Goal: Obtain resource: Obtain resource

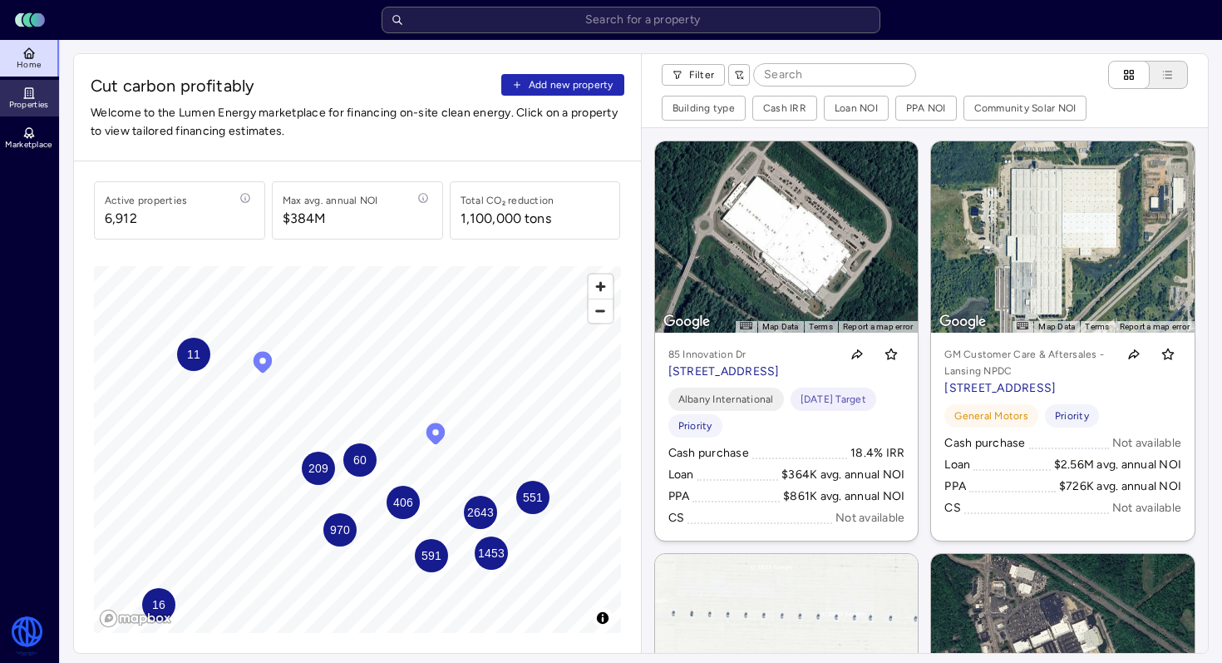
click at [41, 94] on link "Properties" at bounding box center [30, 98] width 61 height 37
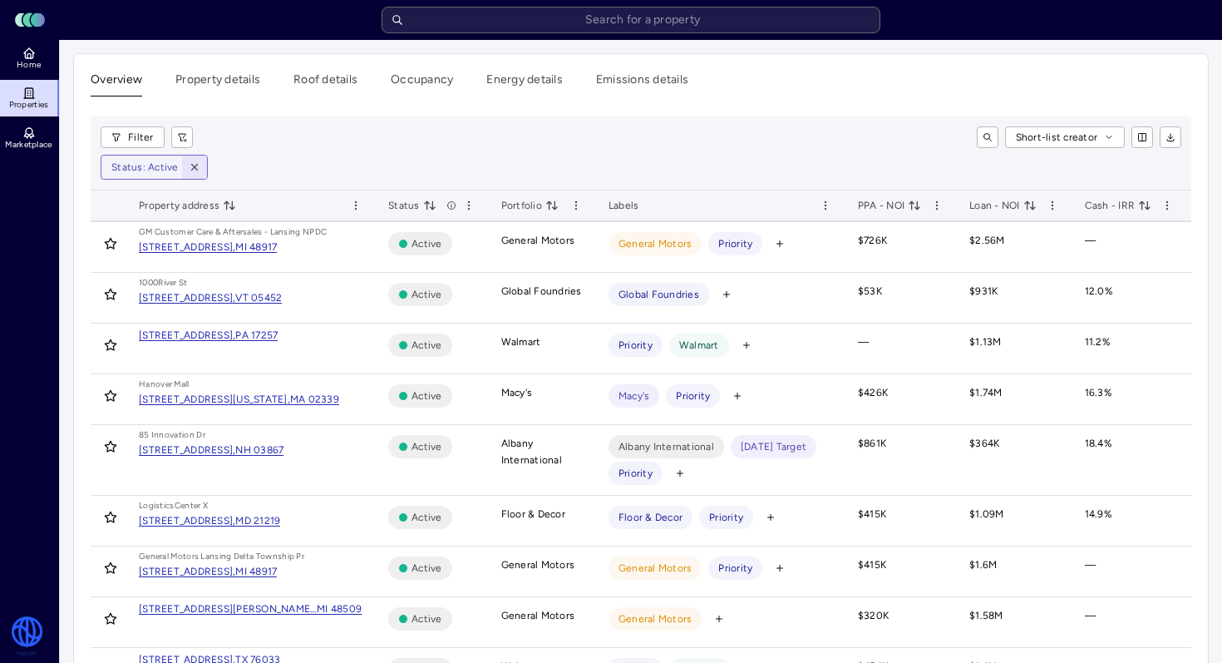
click at [194, 169] on icon "button" at bounding box center [195, 167] width 12 height 12
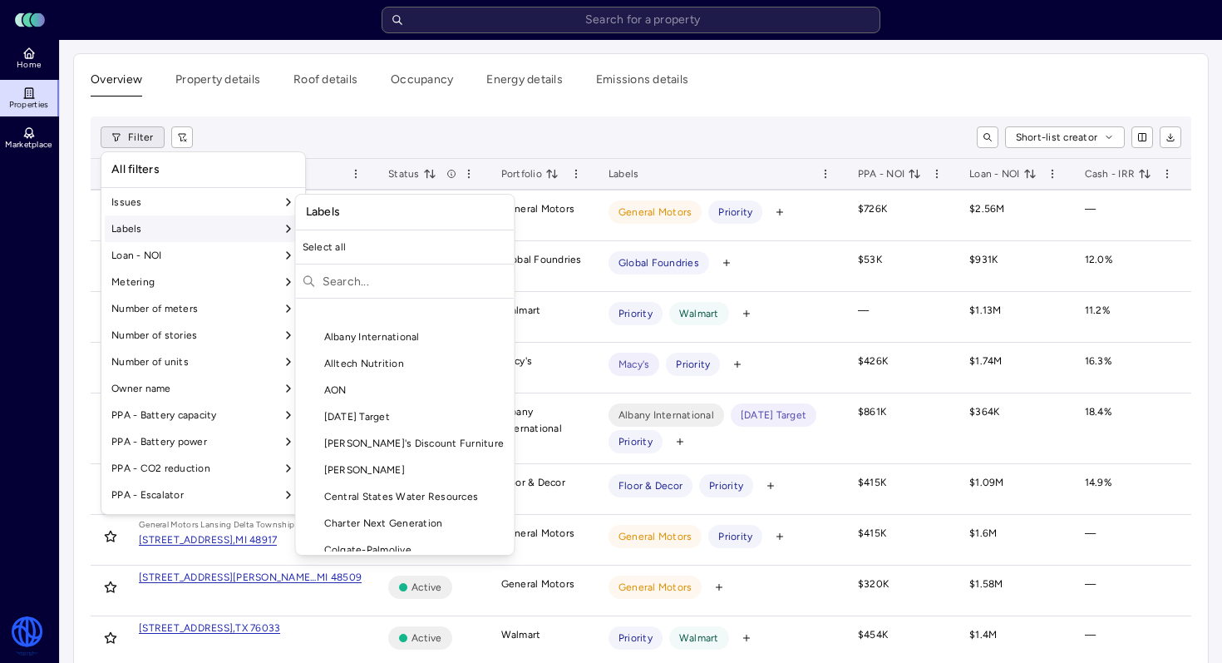
scroll to position [1225, 0]
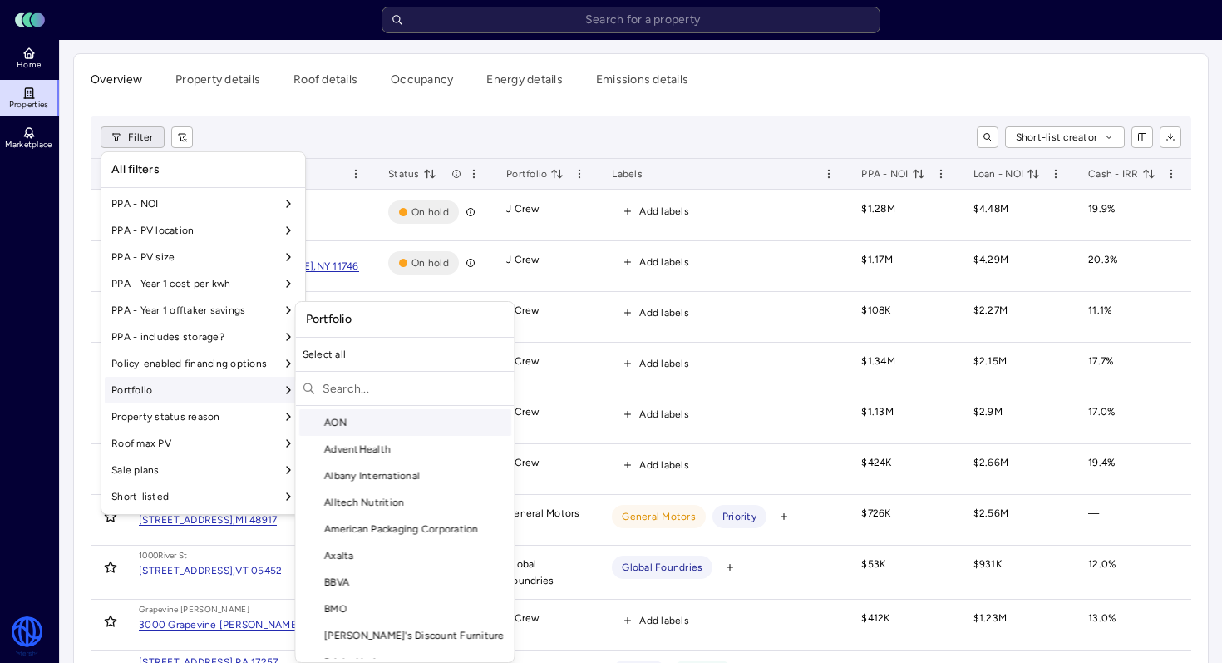
drag, startPoint x: 372, startPoint y: 382, endPoint x: 364, endPoint y: 367, distance: 16.7
click at [372, 382] on input "text" at bounding box center [415, 388] width 185 height 27
click at [373, 359] on div "Select all" at bounding box center [405, 354] width 219 height 27
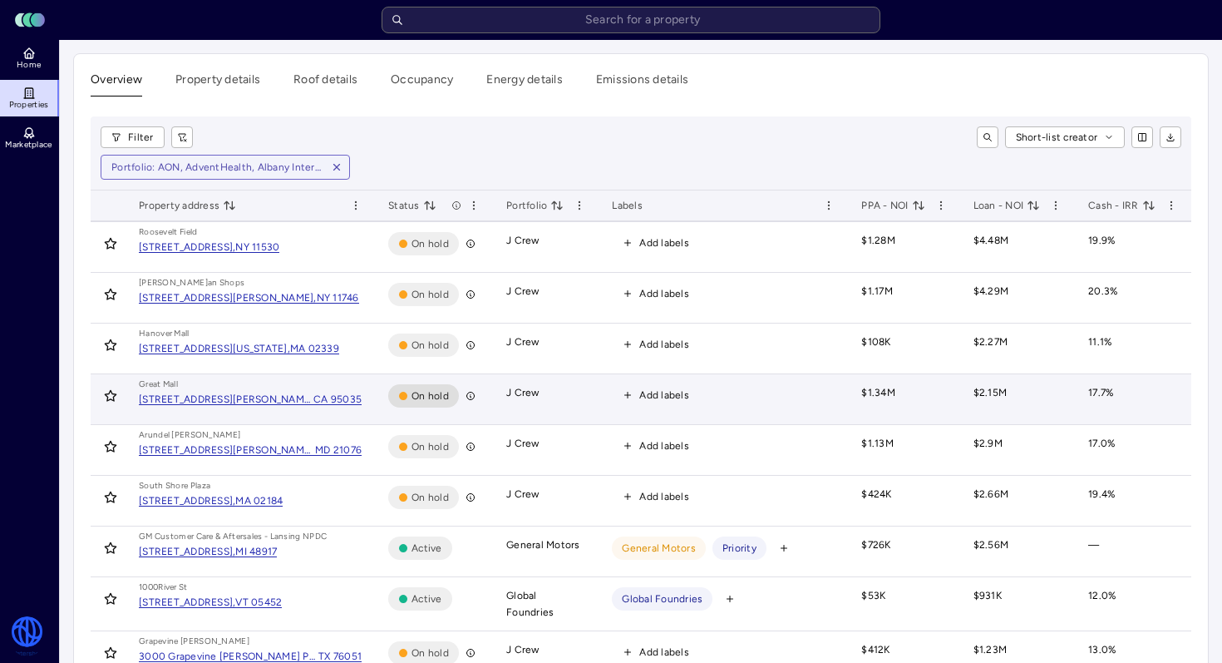
click at [371, 390] on td "Gr eat Mall [STREET_ADDRESS]" at bounding box center [250, 399] width 249 height 51
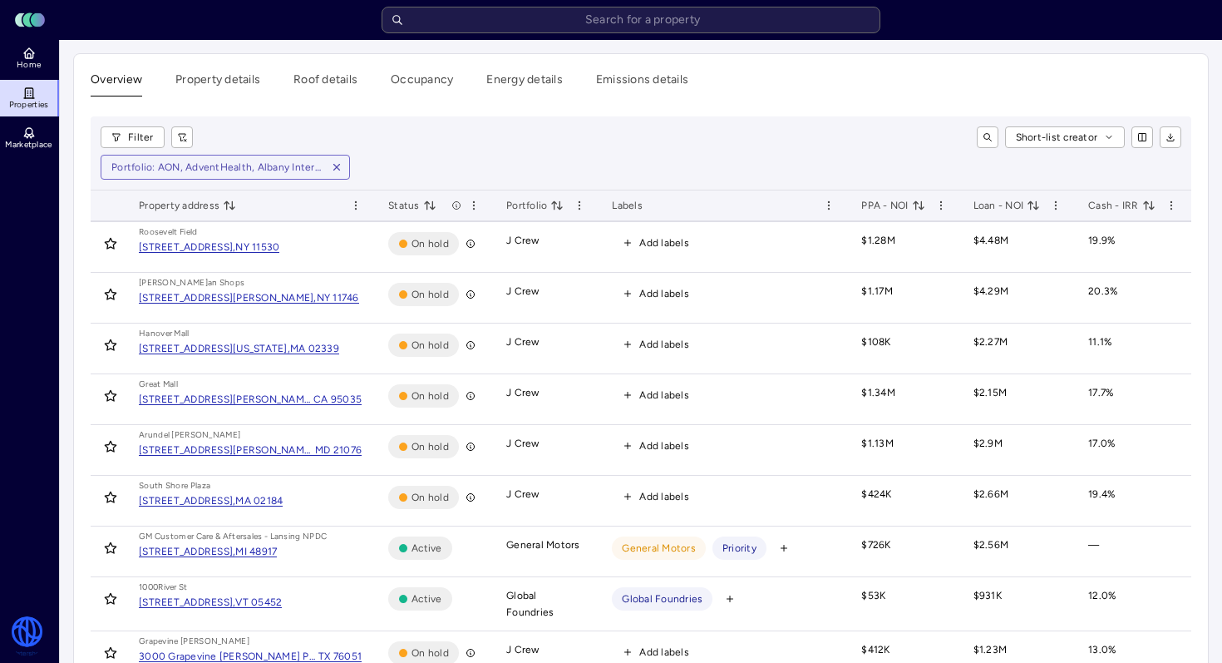
click at [142, 117] on div "Filter Short-list creator Portfolio: AON, AdventHealth, [GEOGRAPHIC_DATA] Inter…" at bounding box center [641, 153] width 1101 height 74
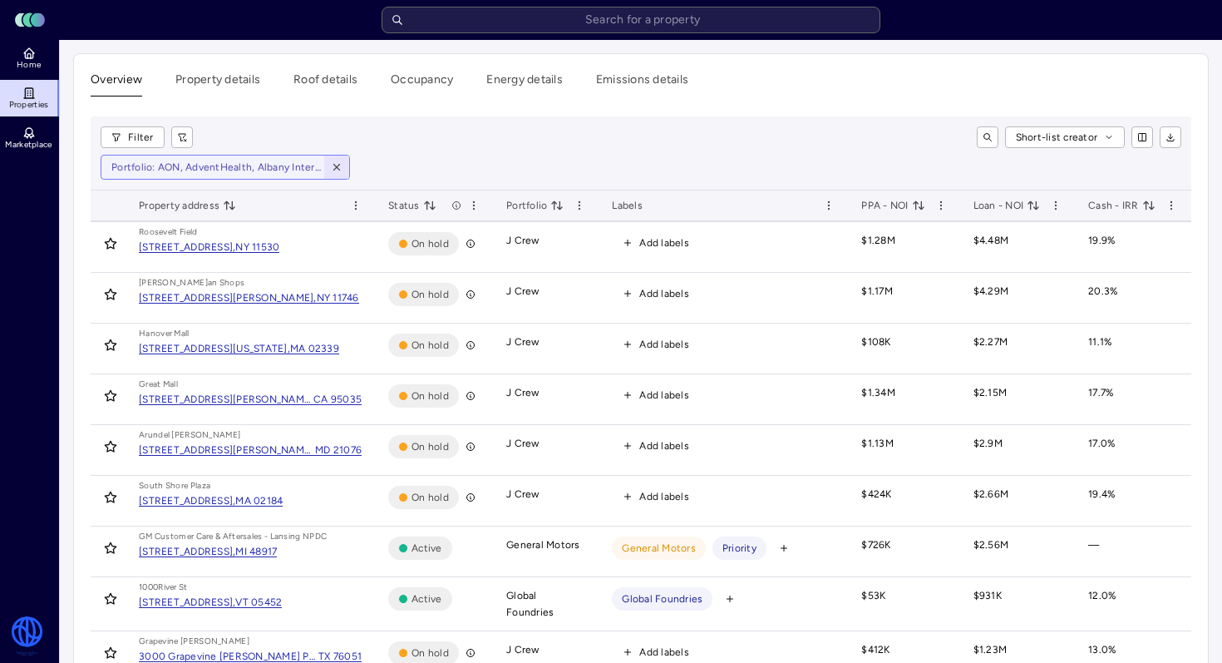
click at [338, 167] on icon "button" at bounding box center [337, 167] width 12 height 12
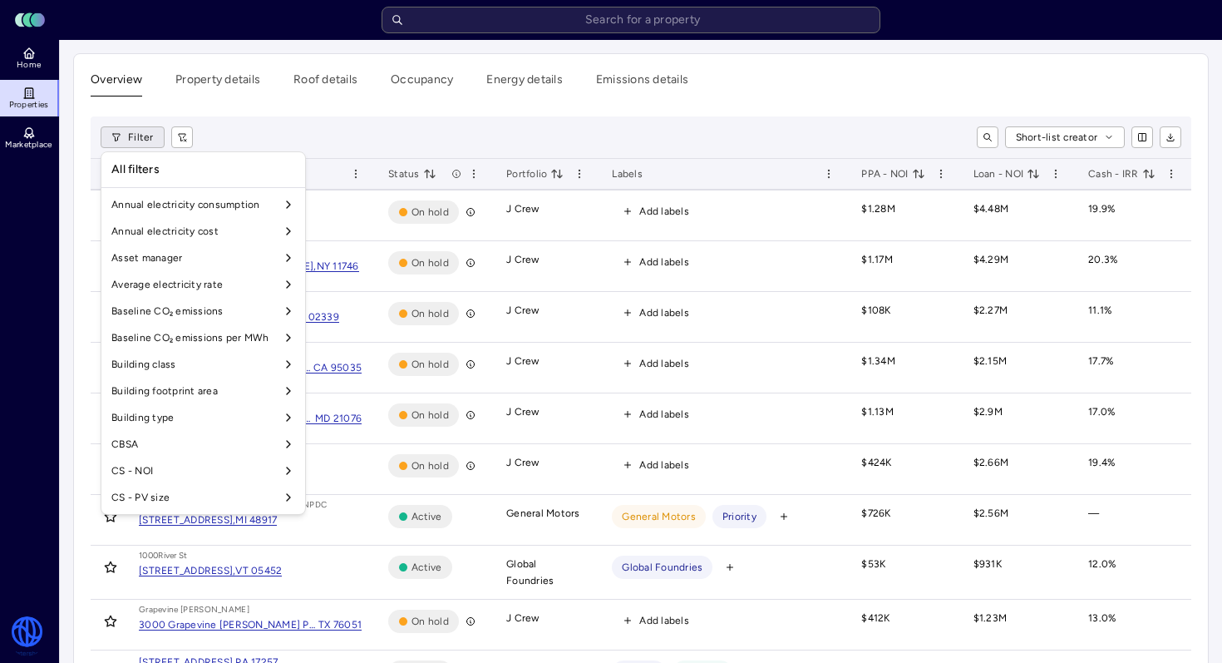
click at [178, 167] on div "All filters" at bounding box center [203, 169] width 197 height 28
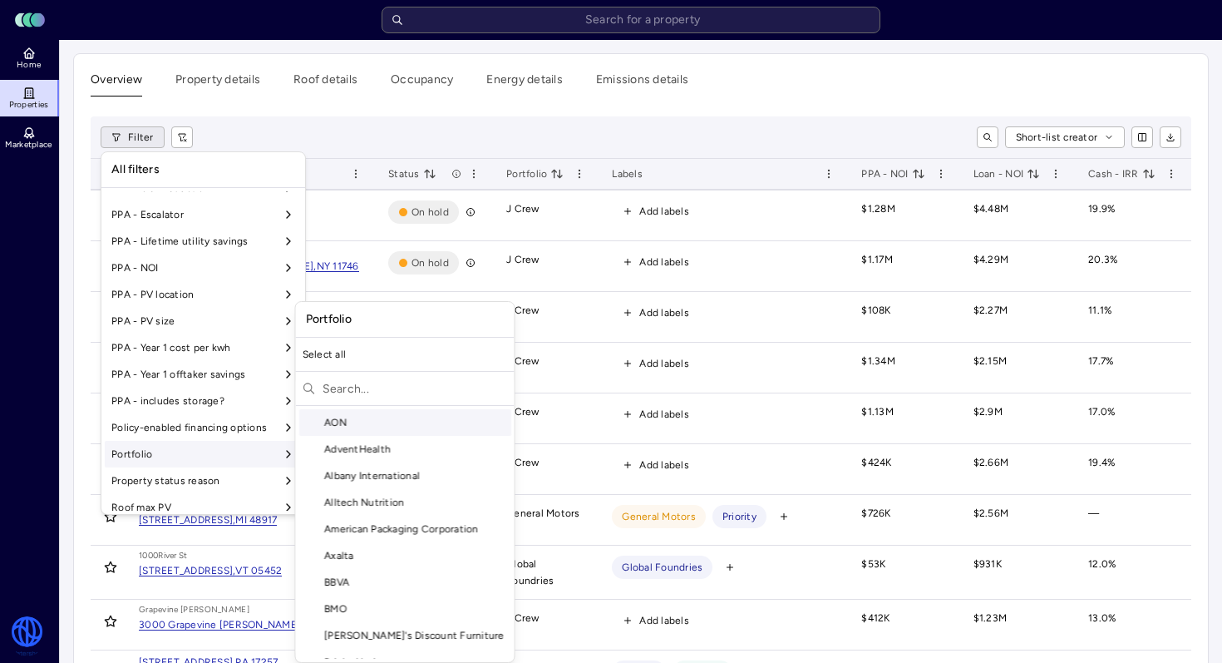
click at [392, 390] on input "text" at bounding box center [415, 388] width 185 height 27
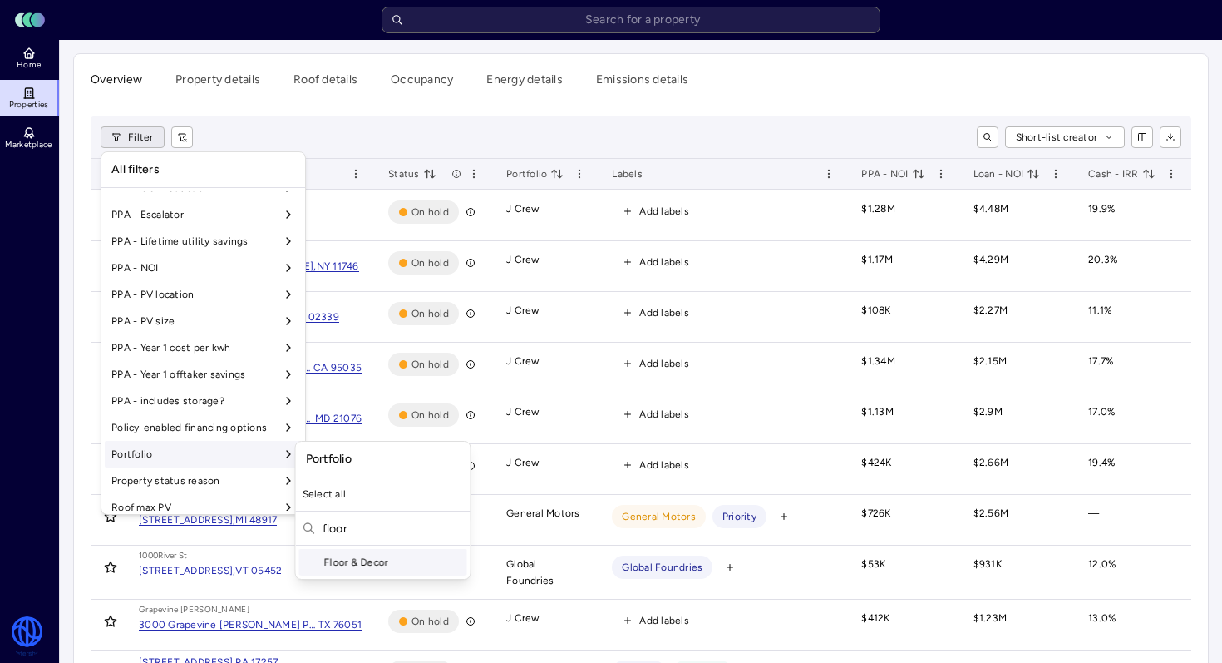
type input "floor"
drag, startPoint x: 384, startPoint y: 555, endPoint x: 381, endPoint y: 563, distance: 9.0
click at [384, 555] on div "Floor & Decor" at bounding box center [383, 562] width 168 height 27
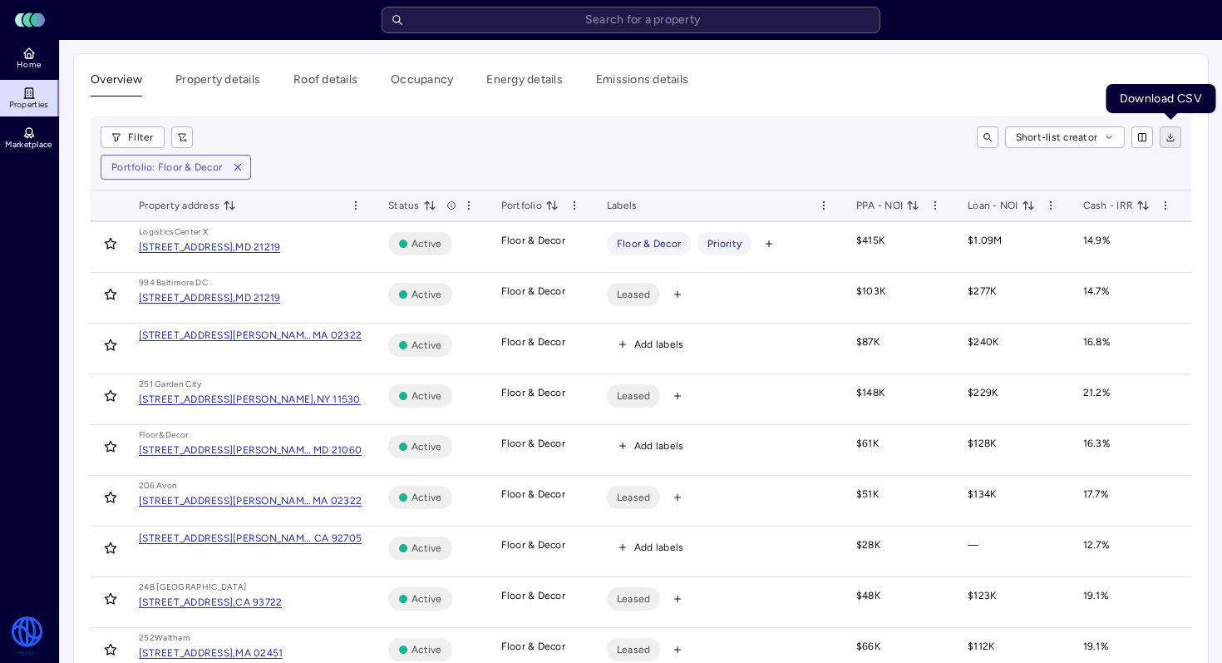
click at [1173, 140] on icon "button" at bounding box center [1170, 141] width 7 height 2
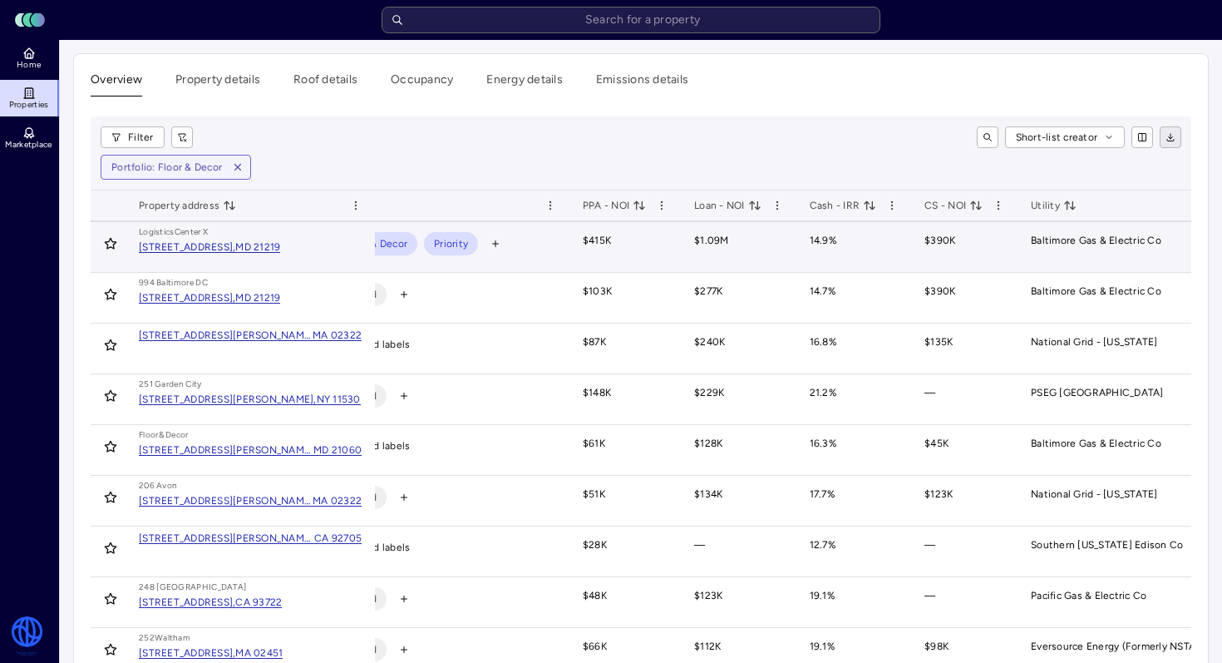
scroll to position [0, 669]
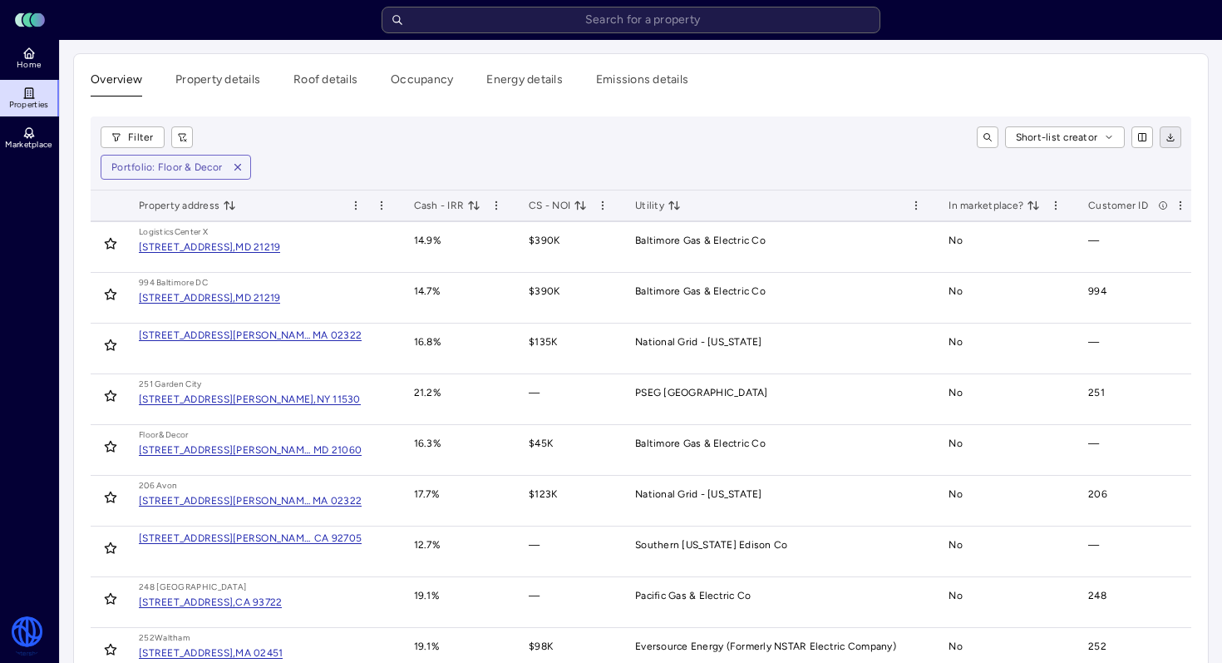
drag, startPoint x: 550, startPoint y: 189, endPoint x: 452, endPoint y: 193, distance: 98.2
click at [329, 206] on div "Property address" at bounding box center [250, 205] width 223 height 17
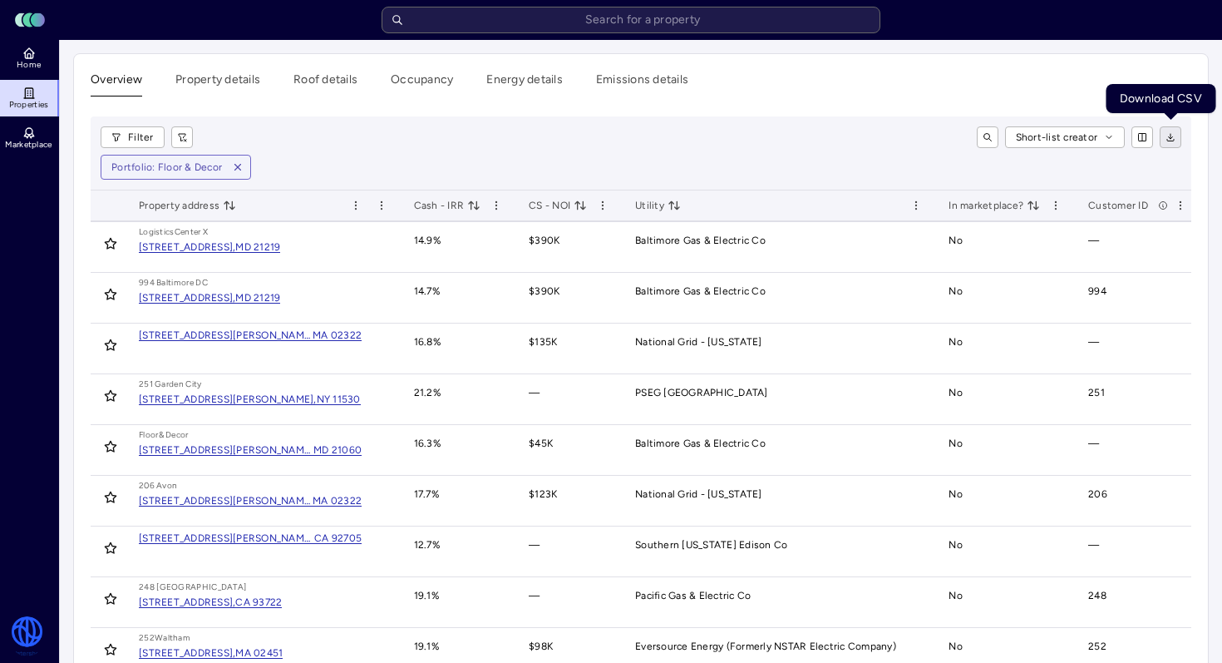
click at [1154, 136] on div "Short-list creator" at bounding box center [694, 137] width 976 height 22
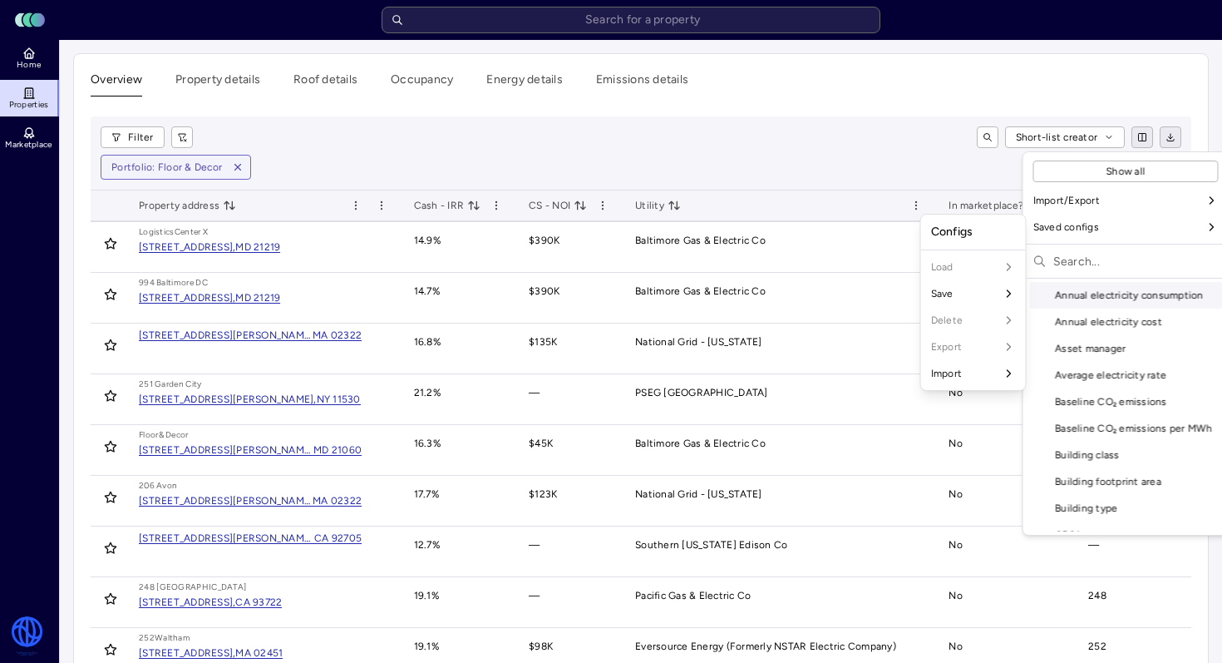
click at [1101, 253] on input "text" at bounding box center [1136, 261] width 165 height 27
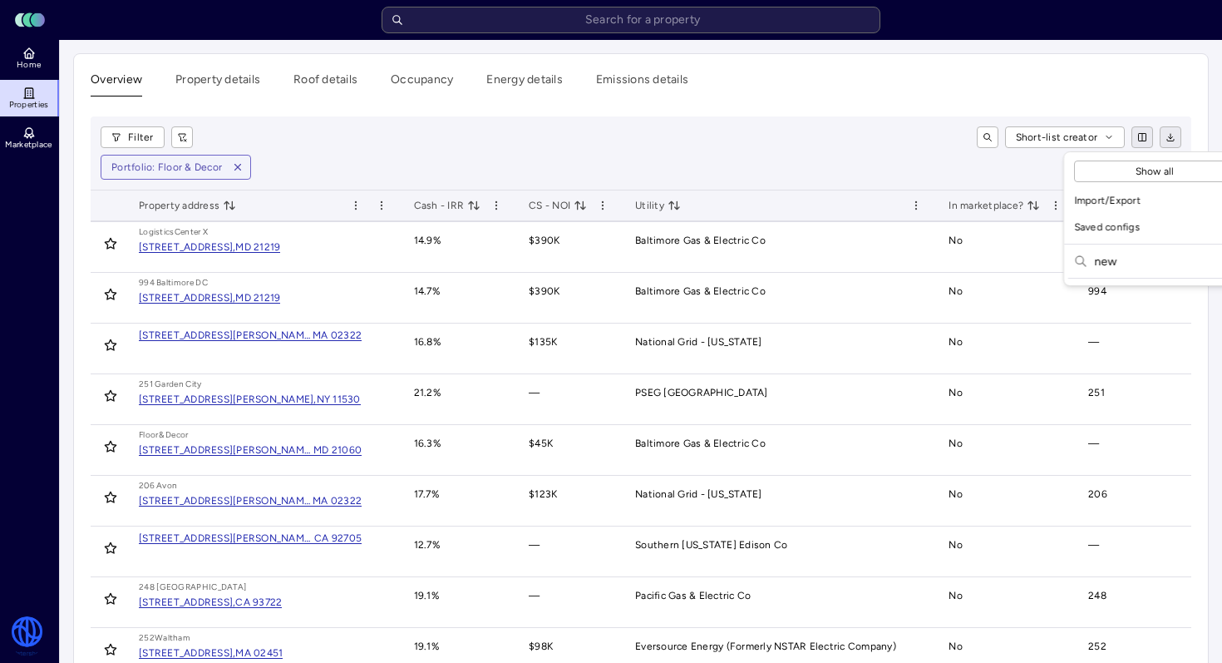
scroll to position [0, 0]
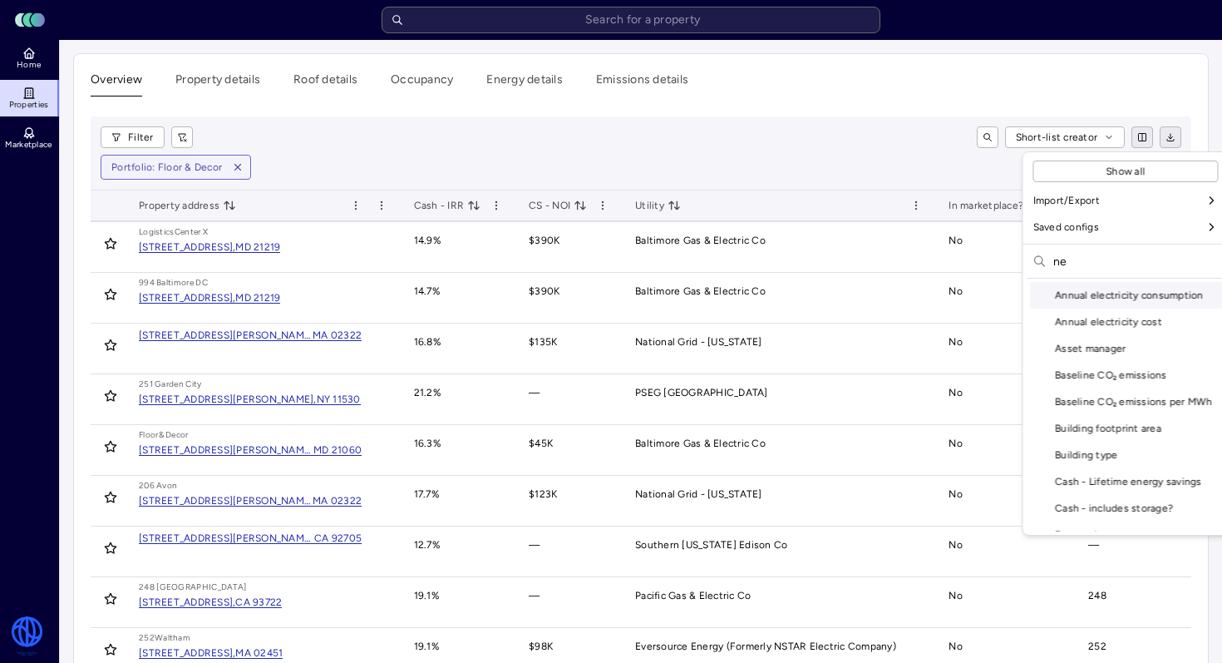
type input "net"
drag, startPoint x: 1104, startPoint y: 262, endPoint x: 947, endPoint y: 249, distance: 157.7
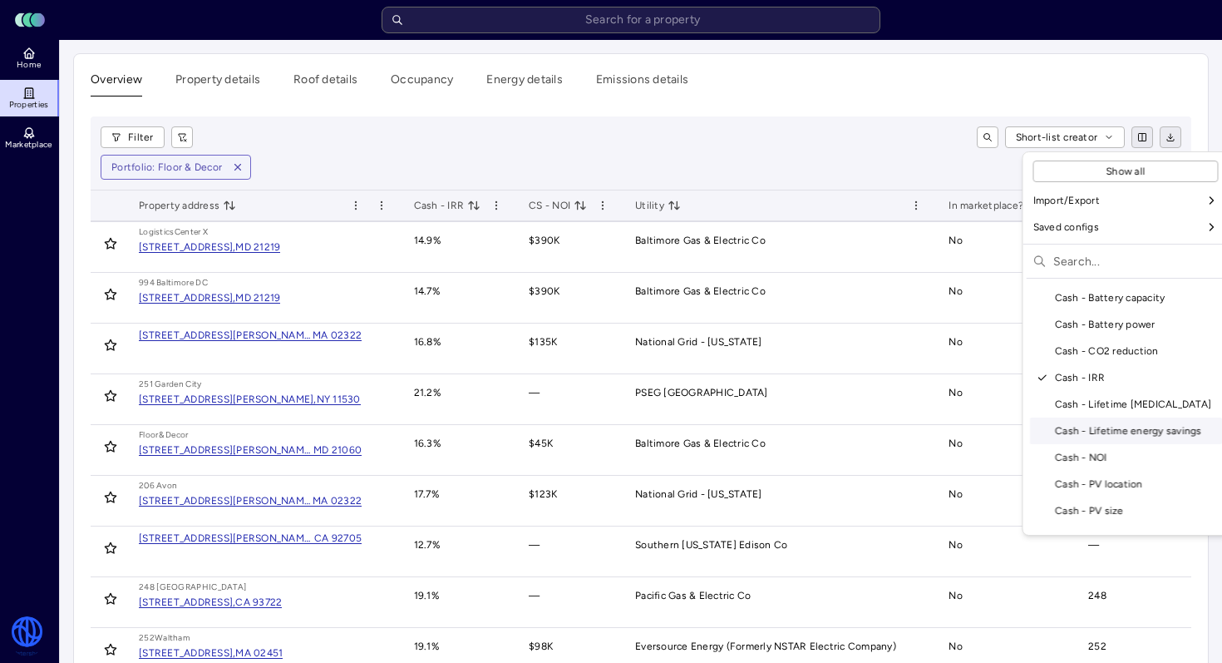
click at [1150, 427] on div "Cash - Lifetime energy savings" at bounding box center [1126, 430] width 192 height 27
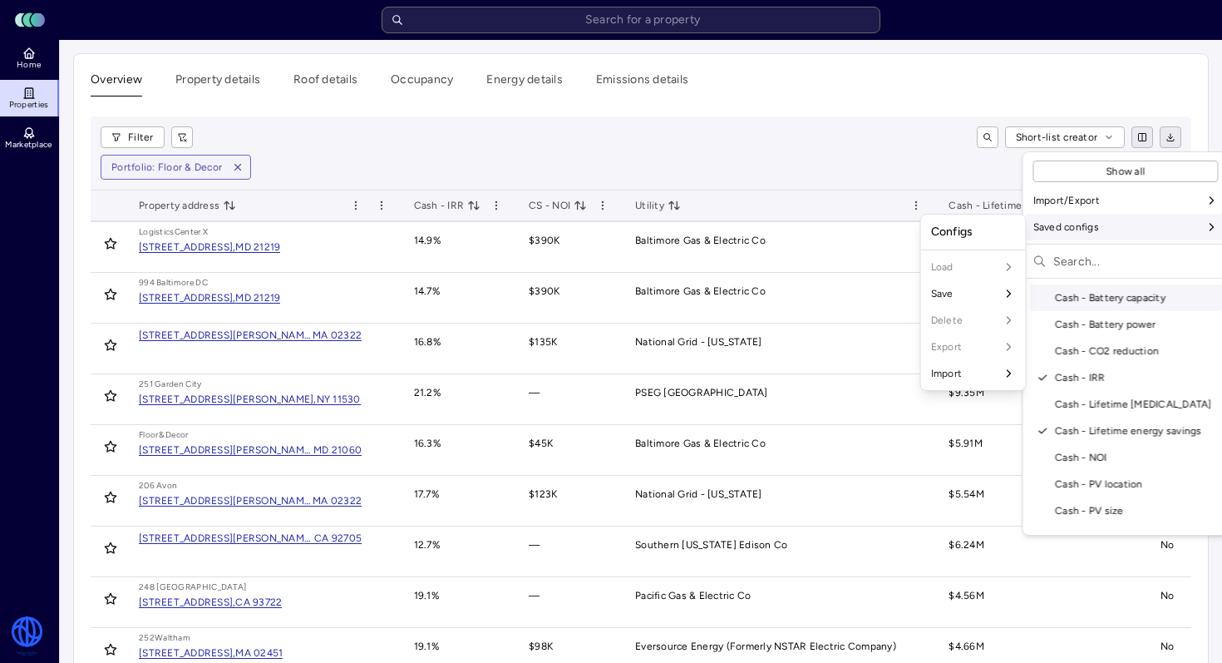
click at [1100, 267] on input "text" at bounding box center [1136, 261] width 165 height 27
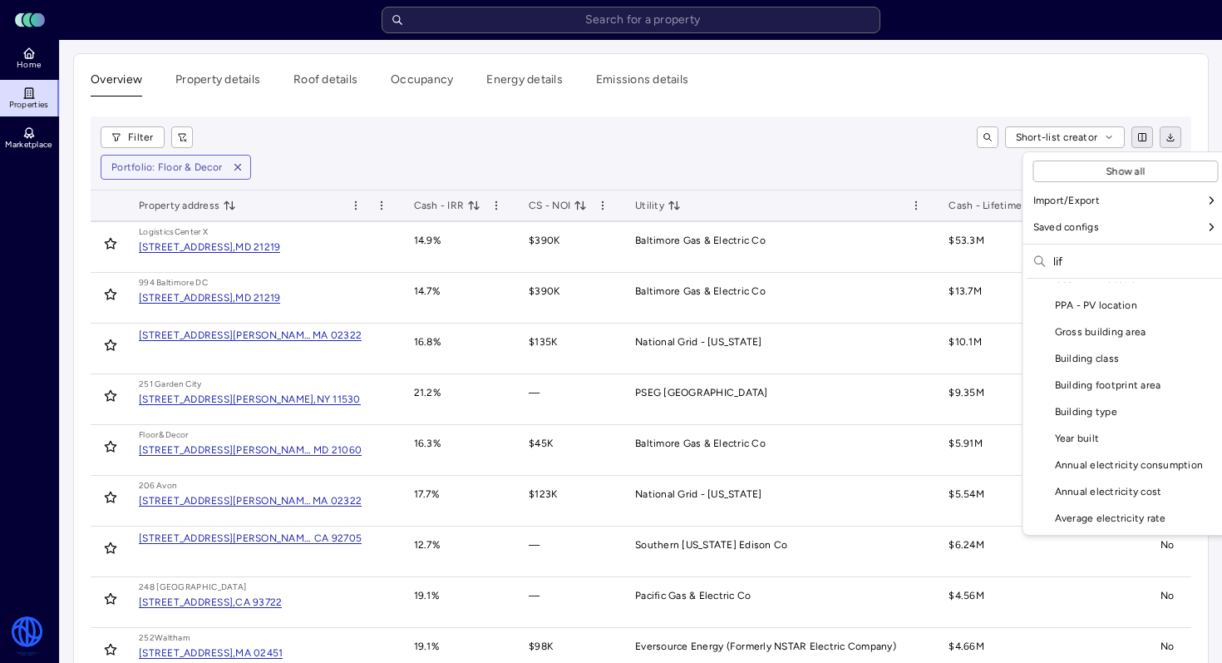
scroll to position [0, 0]
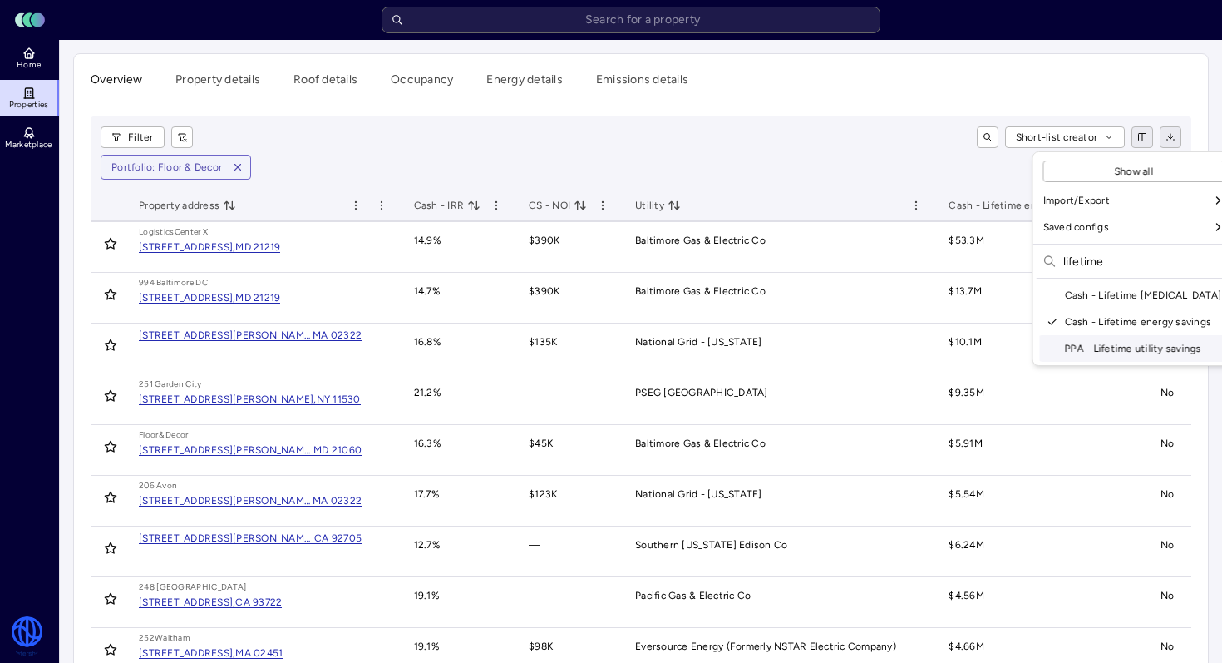
type input "lifetime"
click at [1172, 347] on div "PPA - Lifetime utility savings" at bounding box center [1134, 348] width 189 height 27
drag, startPoint x: 831, startPoint y: 139, endPoint x: 848, endPoint y: 126, distance: 22.0
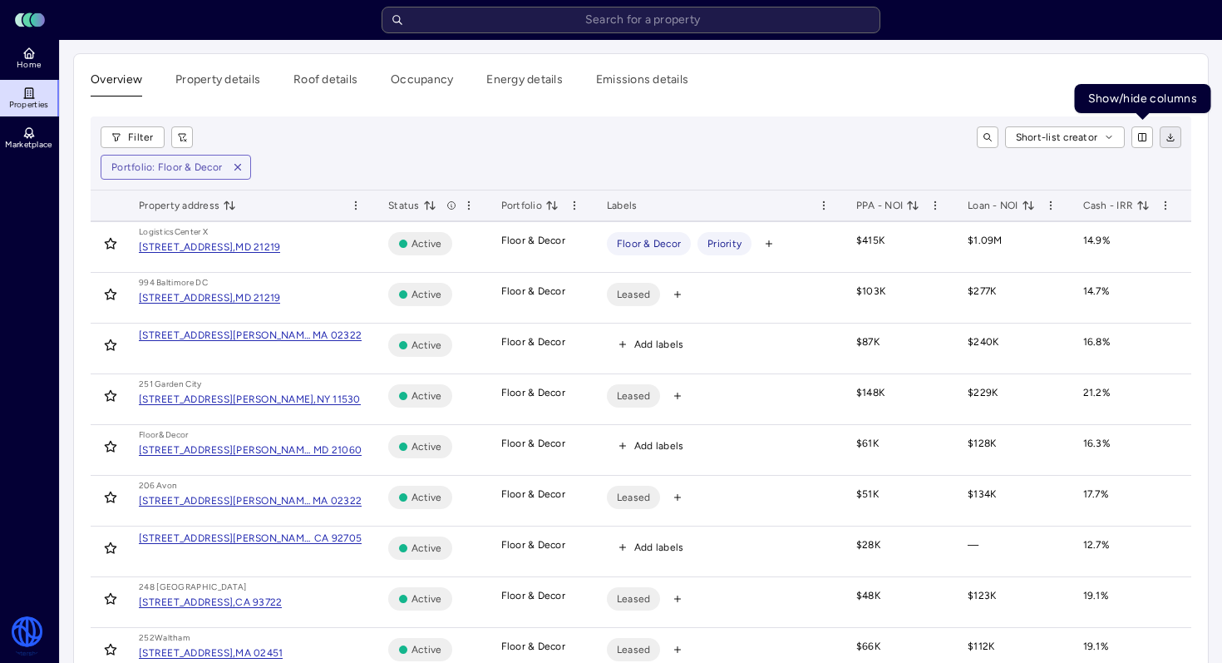
click at [1176, 131] on button "button" at bounding box center [1171, 137] width 22 height 22
